Goal: Task Accomplishment & Management: Use online tool/utility

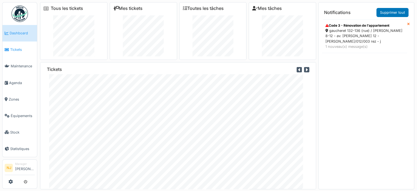
click at [10, 47] on span "Tickets" at bounding box center [22, 49] width 25 height 5
click at [15, 80] on span "Agenda" at bounding box center [22, 82] width 26 height 5
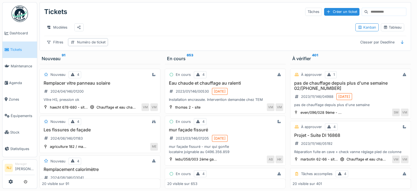
click at [54, 50] on div "Tickets Tâches Créer un ticket Modèles Kanban Tableau Filtres Numéro de ticket …" at bounding box center [225, 26] width 371 height 48
click at [55, 45] on div "Filtres" at bounding box center [55, 42] width 22 height 8
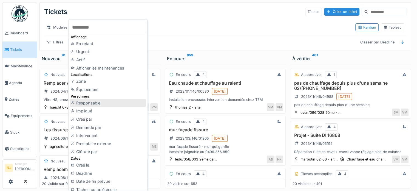
click at [85, 103] on div "Responsable" at bounding box center [108, 103] width 76 height 8
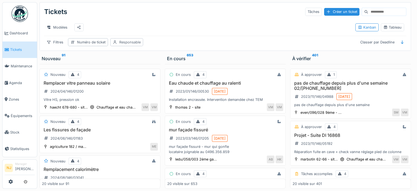
click at [126, 44] on div "Responsable" at bounding box center [129, 41] width 21 height 5
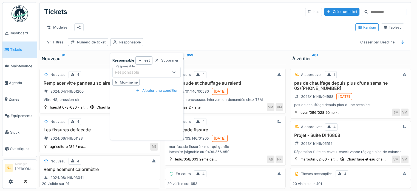
click at [129, 81] on div "Moi-même" at bounding box center [129, 81] width 18 height 5
type input "*****"
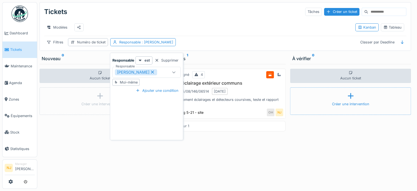
click at [215, 106] on div "Remplacement éclairages et détecteurs coursives, teste et rapport situation" at bounding box center [225, 102] width 116 height 10
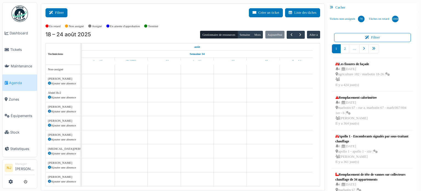
click at [57, 12] on button "Filtrer" at bounding box center [57, 12] width 22 height 9
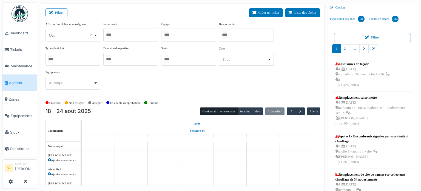
click at [137, 36] on div at bounding box center [130, 35] width 55 height 13
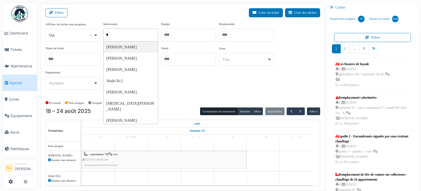
type input "**"
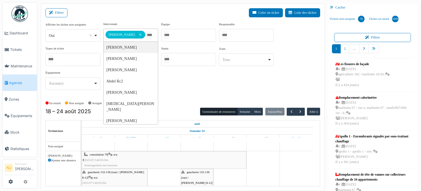
click at [137, 11] on div "Filtrer Créer un ticket Liste des tâches" at bounding box center [183, 14] width 275 height 13
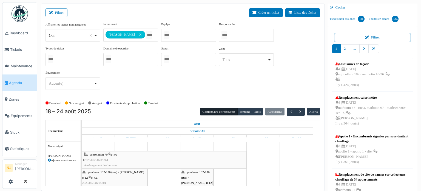
click at [100, 171] on span "gaucheret 132-136 (rue) / thomas 8-12" at bounding box center [113, 174] width 62 height 8
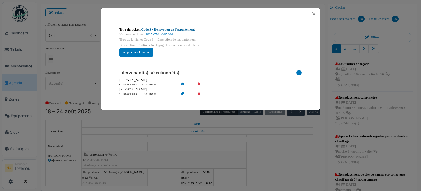
click at [172, 30] on link "Code 3 - Rénovation de l'appartement" at bounding box center [167, 29] width 53 height 4
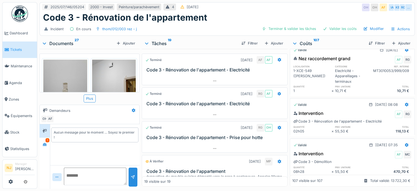
scroll to position [4406, 0]
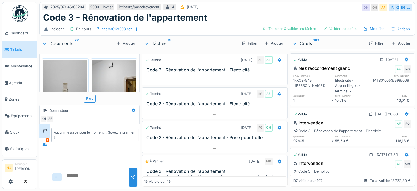
click at [365, 47] on div "Valider" at bounding box center [376, 43] width 22 height 7
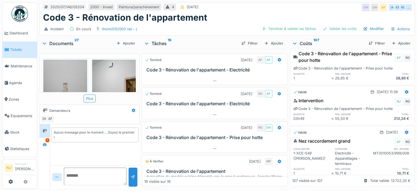
scroll to position [4297, 0]
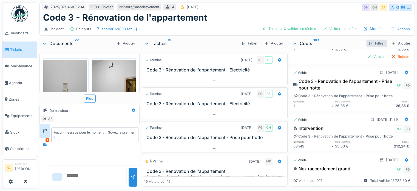
click at [366, 39] on div "Filtrer" at bounding box center [376, 42] width 21 height 7
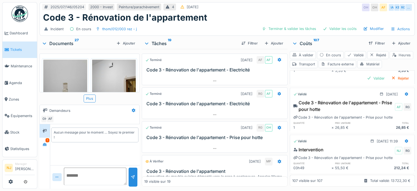
click at [390, 59] on div "Heures" at bounding box center [402, 55] width 24 height 8
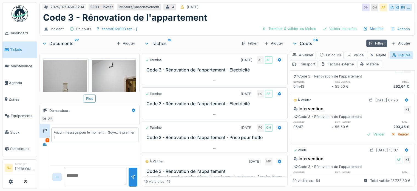
scroll to position [2, 0]
click at [365, 130] on div "Valider" at bounding box center [376, 133] width 22 height 7
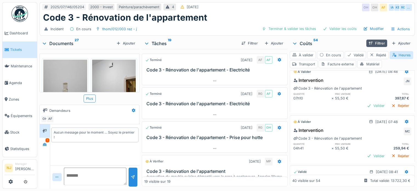
scroll to position [254, 0]
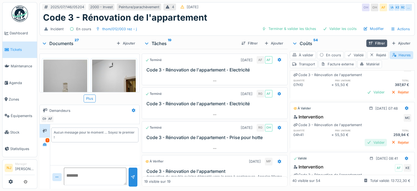
click at [368, 138] on div "Valider" at bounding box center [376, 141] width 22 height 7
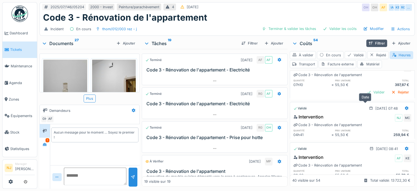
scroll to position [226, 0]
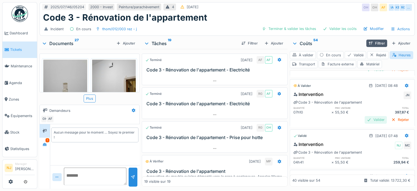
click at [369, 116] on div "Valider" at bounding box center [376, 119] width 22 height 7
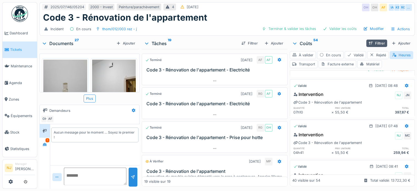
scroll to position [199, 0]
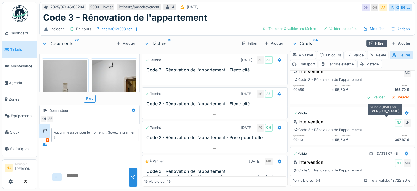
drag, startPoint x: 386, startPoint y: 119, endPoint x: 351, endPoint y: 133, distance: 37.9
click at [351, 137] on div "55,50 €" at bounding box center [354, 139] width 38 height 5
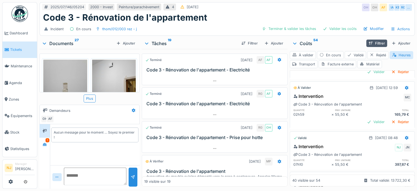
scroll to position [171, 0]
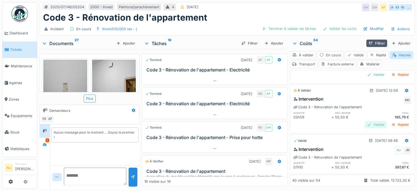
click at [365, 121] on div "Valider" at bounding box center [376, 124] width 22 height 7
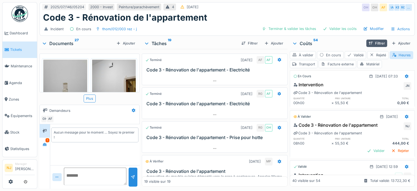
scroll to position [89, 0]
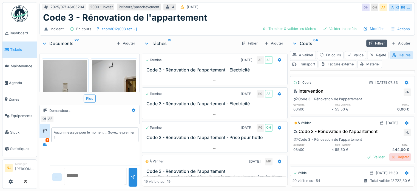
click at [389, 153] on div "Rejeter" at bounding box center [400, 156] width 22 height 7
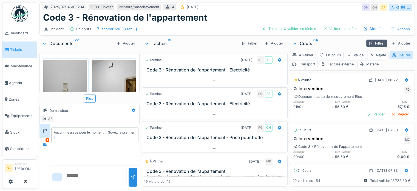
scroll to position [0, 0]
click at [365, 112] on div "Valider" at bounding box center [376, 115] width 22 height 7
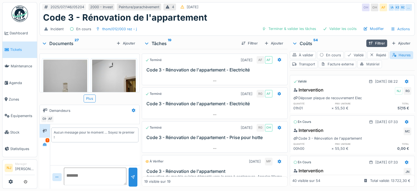
click at [382, 62] on div "Matériel" at bounding box center [369, 64] width 25 height 8
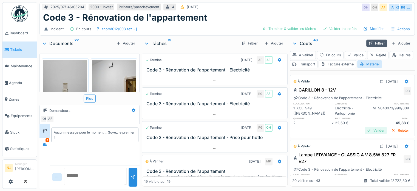
click at [365, 128] on div "Valider" at bounding box center [376, 129] width 22 height 7
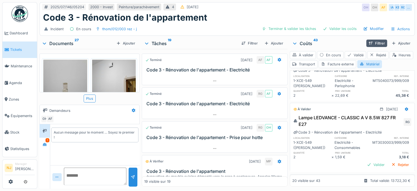
scroll to position [55, 0]
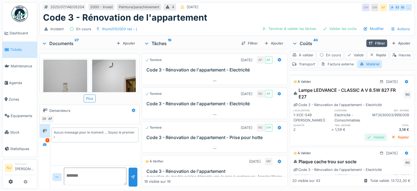
click at [368, 137] on div "Valider" at bounding box center [376, 136] width 22 height 7
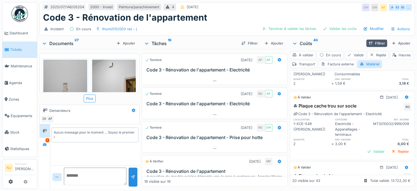
scroll to position [110, 0]
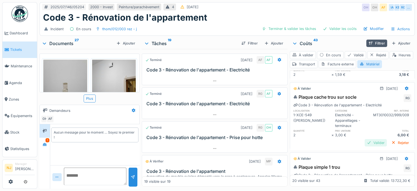
click at [365, 142] on div "Valider" at bounding box center [376, 142] width 22 height 7
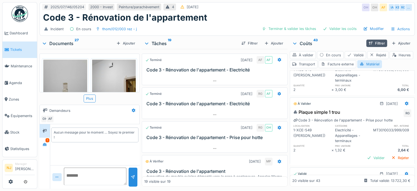
scroll to position [164, 0]
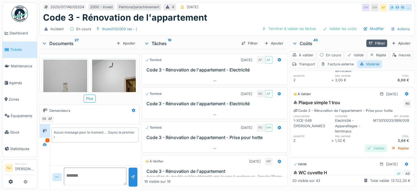
click at [366, 147] on div "Valider" at bounding box center [376, 147] width 22 height 7
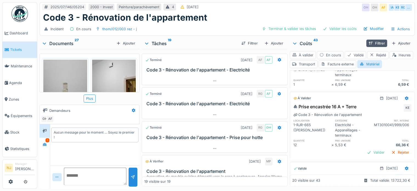
scroll to position [466, 0]
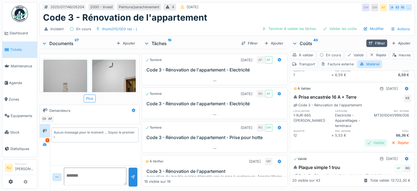
click at [367, 146] on div "Valider" at bounding box center [376, 142] width 22 height 7
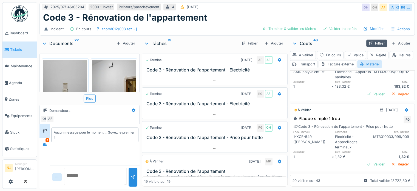
scroll to position [1730, 0]
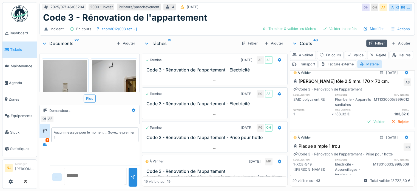
click at [367, 60] on div "Valider" at bounding box center [376, 56] width 22 height 7
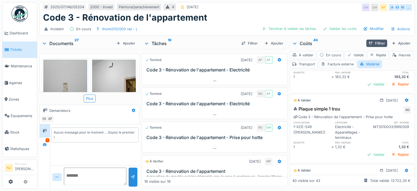
scroll to position [1785, 0]
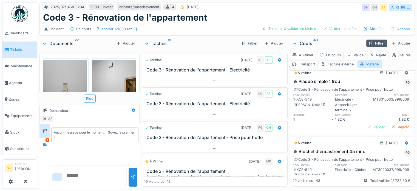
click at [365, 60] on div "Valider" at bounding box center [376, 56] width 22 height 7
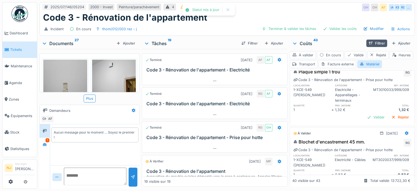
scroll to position [1840, 0]
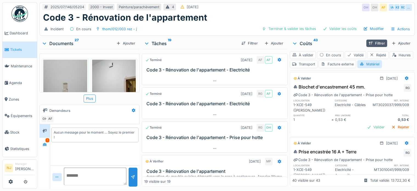
click at [365, 66] on div "Valider" at bounding box center [376, 61] width 22 height 7
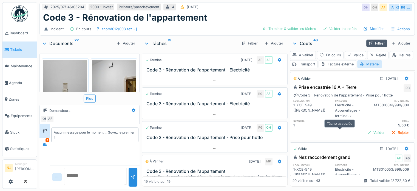
scroll to position [1922, 0]
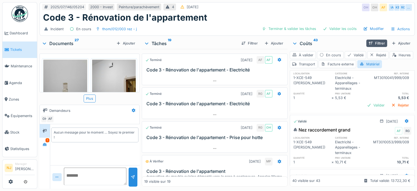
click at [365, 39] on div "Valider" at bounding box center [376, 34] width 22 height 7
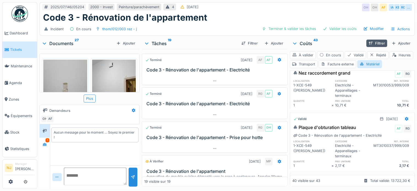
scroll to position [1977, 0]
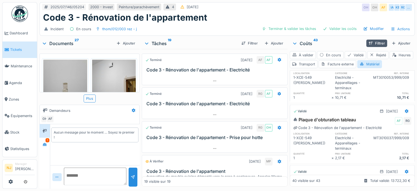
click at [365, 44] on div "Valider" at bounding box center [376, 40] width 22 height 7
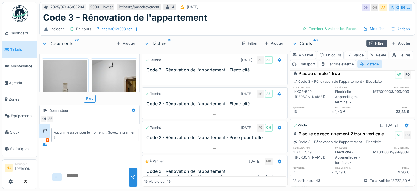
scroll to position [536, 0]
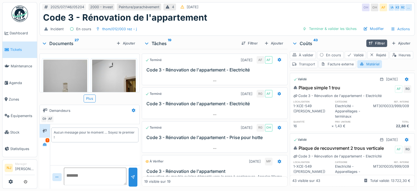
click at [317, 60] on div "Transport" at bounding box center [304, 64] width 28 height 8
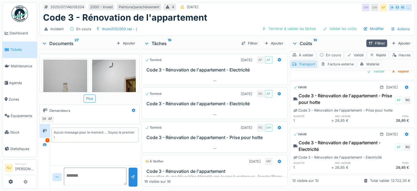
scroll to position [389, 0]
click at [317, 60] on div "Transport" at bounding box center [304, 64] width 28 height 8
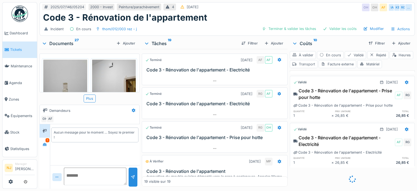
click at [317, 60] on div "Transport" at bounding box center [304, 64] width 28 height 8
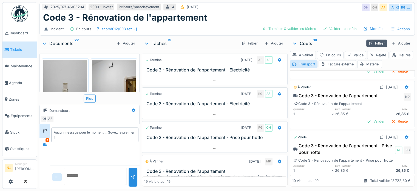
scroll to position [307, 0]
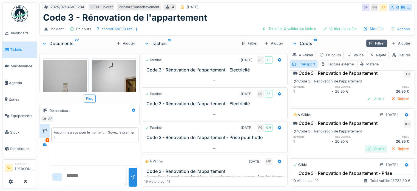
click at [365, 145] on div "Valider" at bounding box center [376, 148] width 22 height 7
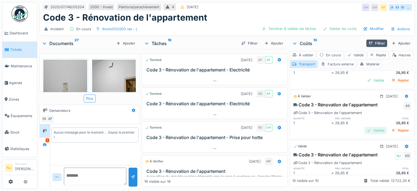
scroll to position [252, 0]
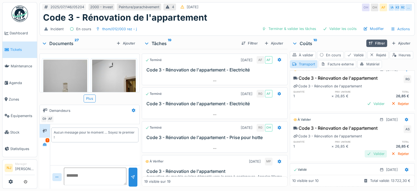
click at [365, 150] on div "Valider" at bounding box center [376, 153] width 22 height 7
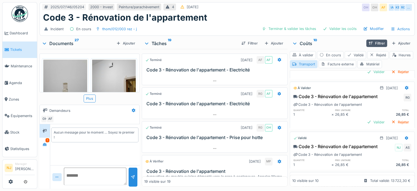
scroll to position [224, 0]
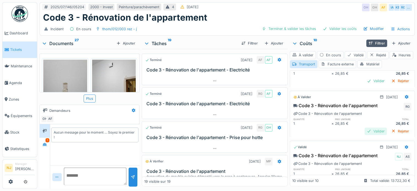
click at [365, 127] on div "Valider" at bounding box center [376, 130] width 22 height 7
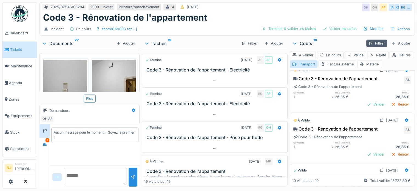
scroll to position [142, 0]
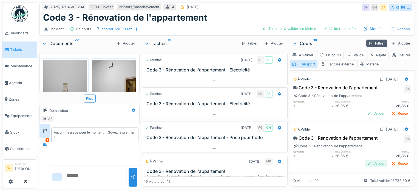
click at [366, 159] on div "Valider" at bounding box center [376, 162] width 22 height 7
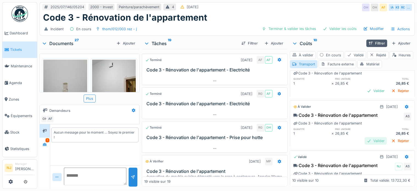
click at [366, 137] on div "Valider" at bounding box center [376, 140] width 22 height 7
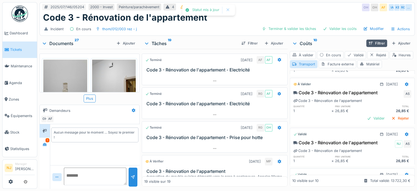
scroll to position [60, 0]
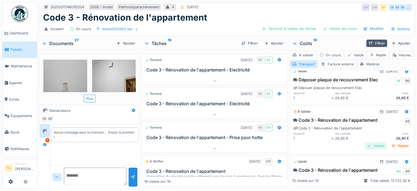
click at [365, 142] on div "Valider" at bounding box center [376, 145] width 22 height 7
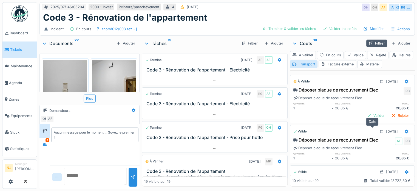
scroll to position [0, 0]
click at [365, 115] on div "Valider" at bounding box center [376, 115] width 22 height 7
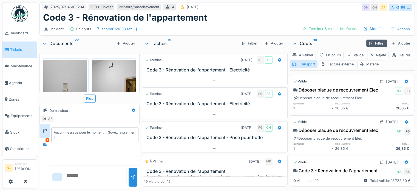
click at [239, 18] on div "Code 3 - Rénovation de l'appartement" at bounding box center [227, 17] width 368 height 10
click at [18, 82] on span "Agenda" at bounding box center [22, 82] width 26 height 5
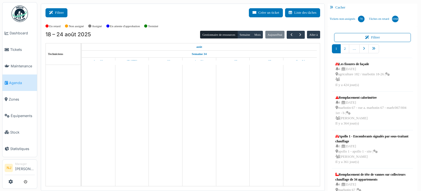
click at [55, 10] on button "Filtrer" at bounding box center [57, 12] width 22 height 9
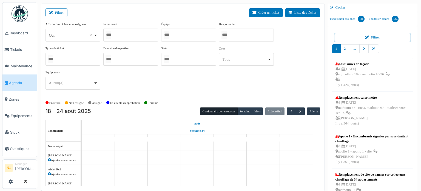
click at [128, 35] on div at bounding box center [130, 35] width 55 height 13
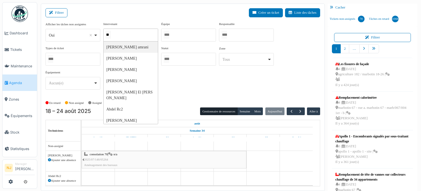
type input "***"
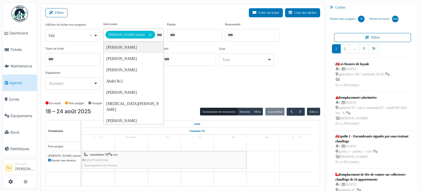
click at [142, 17] on div "Filtrer Créer un ticket Liste des tâches" at bounding box center [183, 14] width 275 height 13
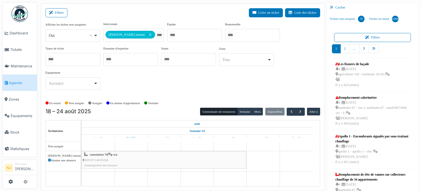
scroll to position [7, 0]
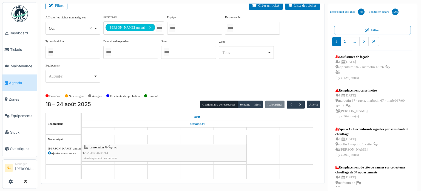
click at [97, 147] on span "consolation 70" at bounding box center [99, 146] width 18 height 3
click at [98, 147] on span "consolation 70" at bounding box center [99, 146] width 18 height 3
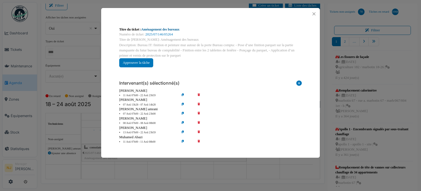
click at [163, 29] on link "Aménagement des bureaux" at bounding box center [160, 29] width 38 height 4
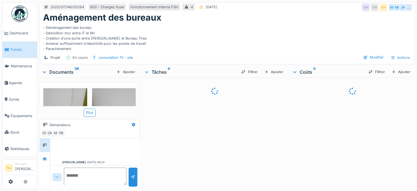
scroll to position [84, 0]
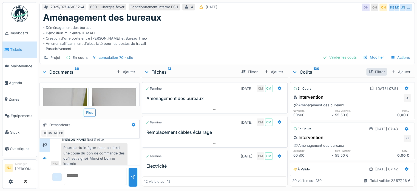
click at [375, 70] on div "Filtrer" at bounding box center [376, 71] width 21 height 7
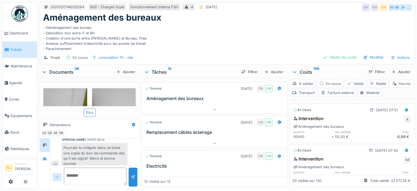
click at [390, 87] on div "Heures" at bounding box center [402, 83] width 24 height 8
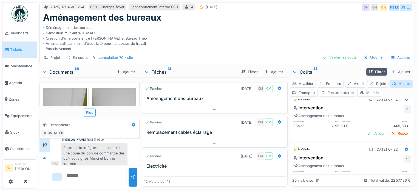
scroll to position [82, 0]
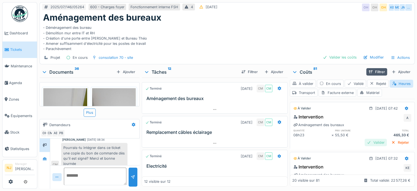
click at [366, 141] on div "Valider" at bounding box center [376, 141] width 22 height 7
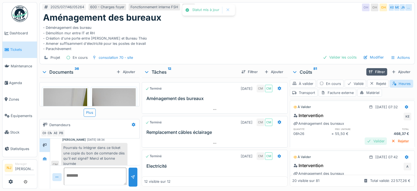
scroll to position [137, 0]
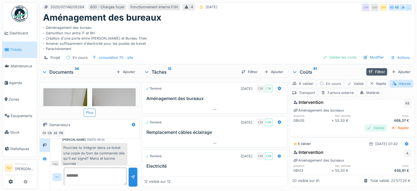
click at [365, 124] on div "Valider" at bounding box center [376, 127] width 22 height 7
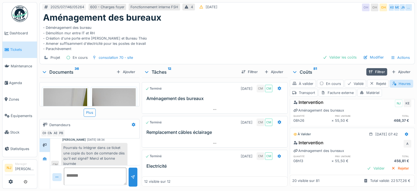
scroll to position [164, 0]
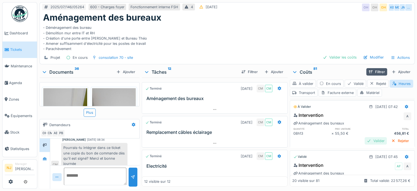
click at [365, 138] on div "Valider" at bounding box center [376, 140] width 22 height 7
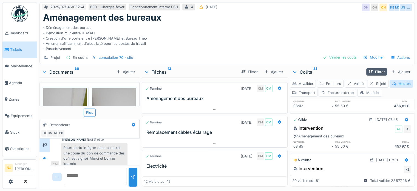
scroll to position [219, 0]
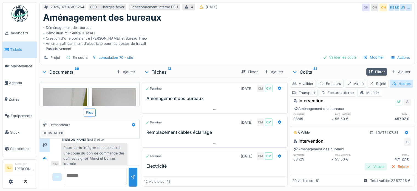
click at [365, 165] on div "Valider" at bounding box center [376, 166] width 22 height 7
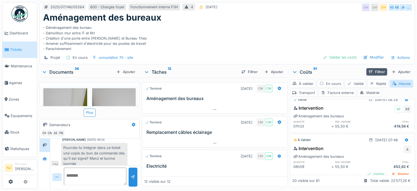
scroll to position [302, 0]
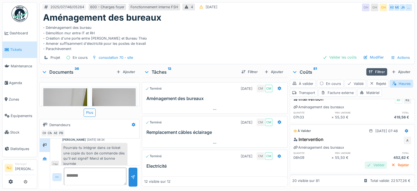
click at [365, 161] on div "Valider" at bounding box center [376, 164] width 22 height 7
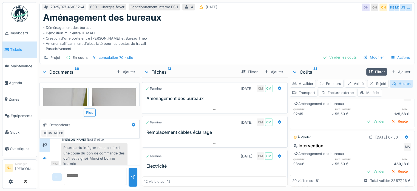
scroll to position [439, 0]
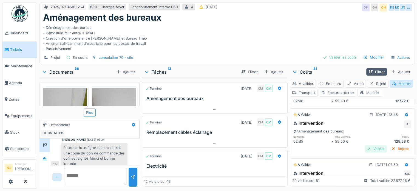
click at [365, 145] on div "Valider" at bounding box center [376, 148] width 22 height 7
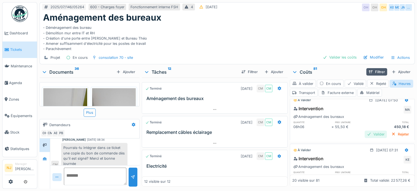
click at [365, 130] on div "Valider" at bounding box center [376, 133] width 22 height 7
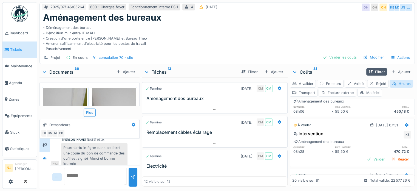
scroll to position [521, 0]
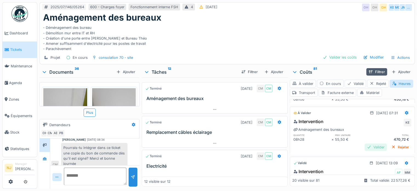
click at [365, 143] on div "Valider" at bounding box center [376, 146] width 22 height 7
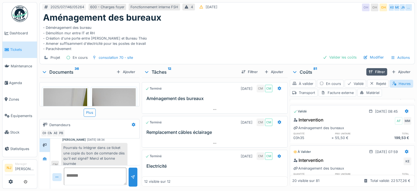
scroll to position [630, 0]
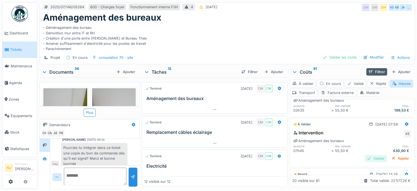
click at [365, 154] on div "Valider" at bounding box center [376, 157] width 22 height 7
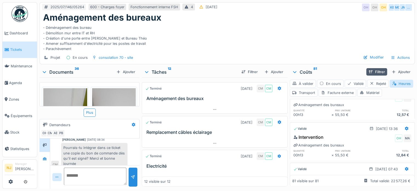
scroll to position [3179, 0]
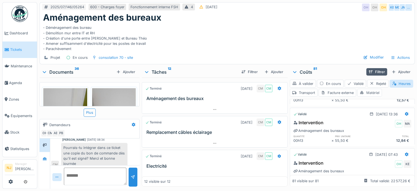
click at [382, 89] on div "Matériel" at bounding box center [369, 93] width 25 height 8
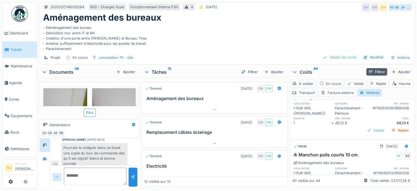
scroll to position [0, 0]
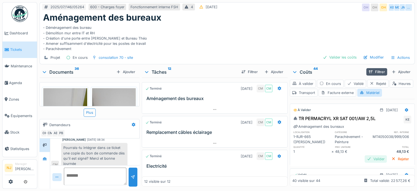
click at [365, 155] on div "Valider" at bounding box center [376, 158] width 22 height 7
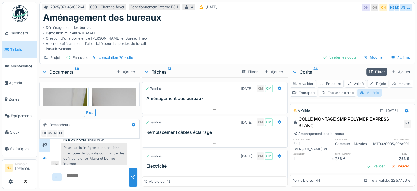
scroll to position [192, 0]
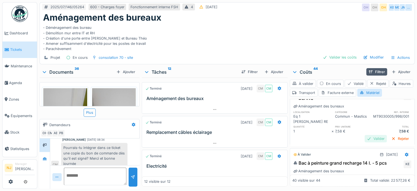
click at [366, 135] on div "Valider" at bounding box center [376, 138] width 22 height 7
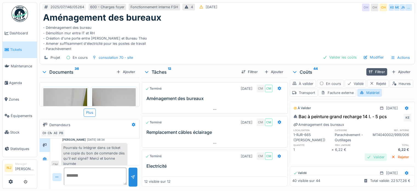
scroll to position [219, 0]
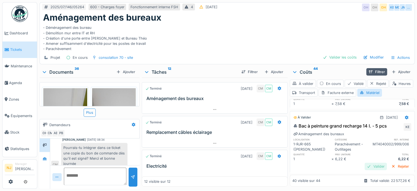
click at [365, 162] on div "Valider" at bounding box center [376, 165] width 22 height 7
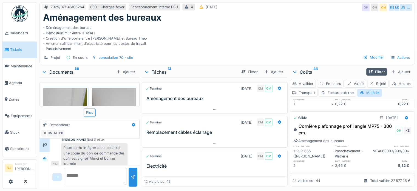
scroll to position [2202, 0]
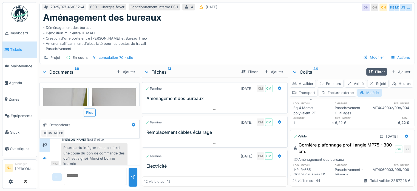
click at [317, 89] on div "Transport" at bounding box center [304, 93] width 28 height 8
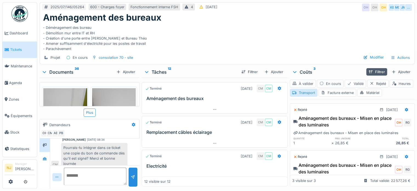
scroll to position [0, 0]
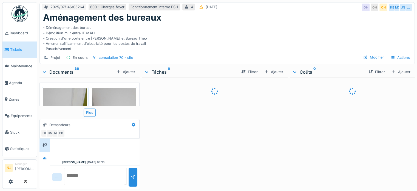
scroll to position [84, 0]
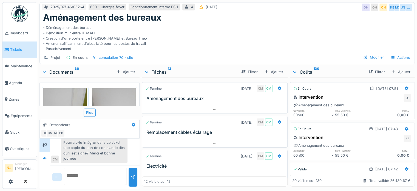
drag, startPoint x: 324, startPoint y: 36, endPoint x: 315, endPoint y: 40, distance: 9.7
click at [323, 37] on div "- Déménagement des bureau - Démolition mur entre IT et RH - Création d'une port…" at bounding box center [227, 37] width 368 height 29
